Goal: Check status: Check status

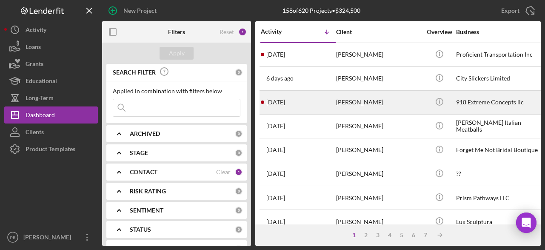
click at [329, 98] on div "7 days ago Nathan Bushnell" at bounding box center [298, 102] width 74 height 23
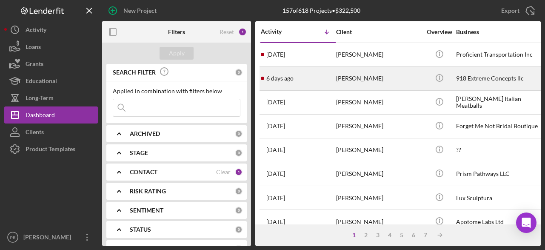
click at [357, 86] on div "[PERSON_NAME]" at bounding box center [378, 78] width 85 height 23
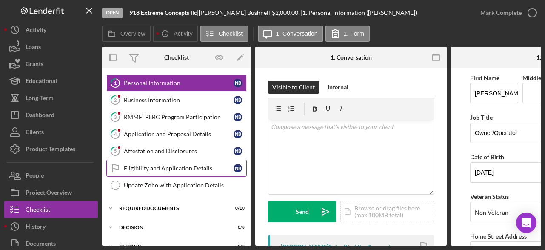
scroll to position [20, 0]
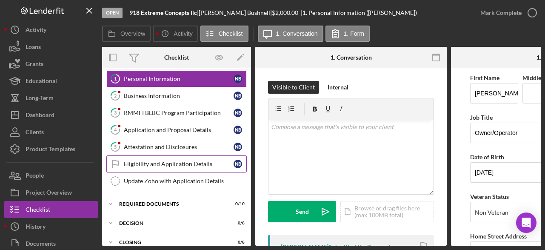
click at [180, 165] on div "Eligibility and Application Details" at bounding box center [179, 163] width 110 height 7
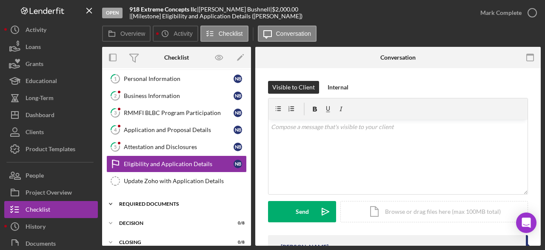
click at [163, 202] on div "Required Documents" at bounding box center [179, 203] width 121 height 5
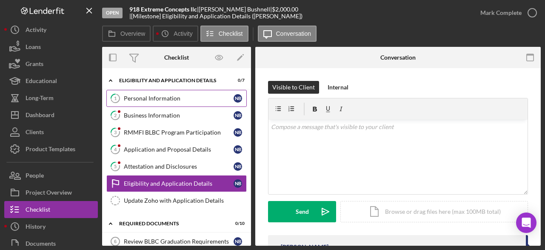
click at [146, 97] on div "Personal Information" at bounding box center [179, 98] width 110 height 7
